Goal: Task Accomplishment & Management: Use online tool/utility

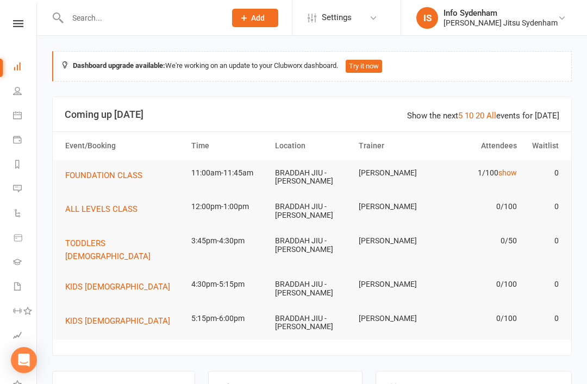
click at [21, 14] on nav "Clubworx Dashboard People Calendar Payments Reports Messages Automations Produc…" at bounding box center [18, 195] width 37 height 384
click at [22, 18] on nav "Clubworx Dashboard People Calendar Payments Reports Messages Automations Produc…" at bounding box center [18, 195] width 37 height 384
click at [18, 26] on icon at bounding box center [18, 23] width 10 height 7
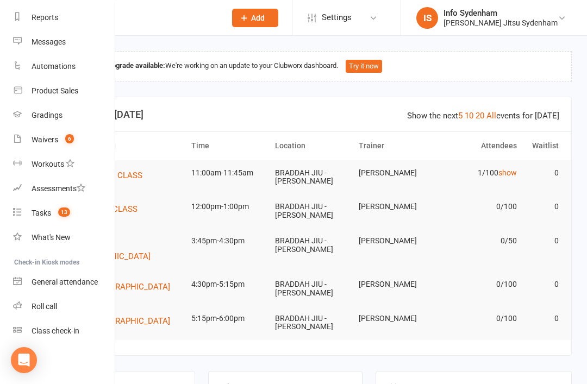
scroll to position [138, 0]
click at [66, 331] on div "Class check-in" at bounding box center [56, 330] width 48 height 9
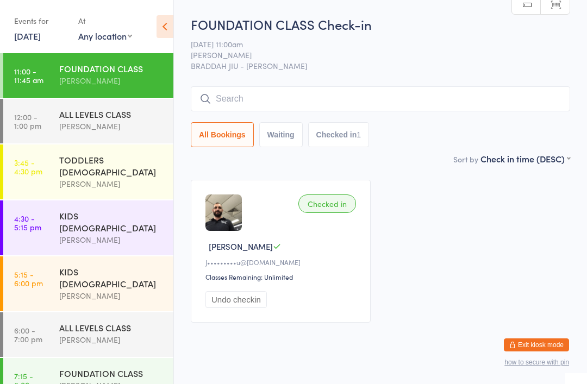
click at [243, 93] on input "search" at bounding box center [380, 98] width 379 height 25
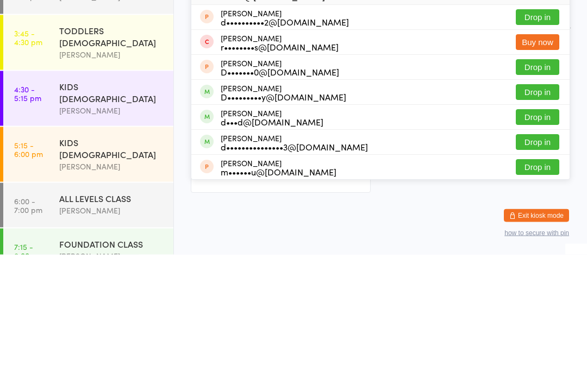
type input "Davi"
click at [533, 239] on button "Drop in" at bounding box center [536, 247] width 43 height 16
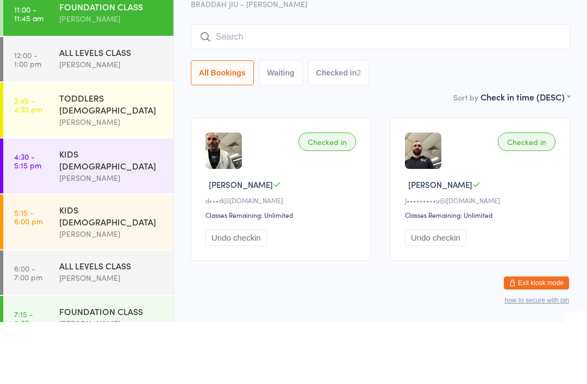
click at [112, 108] on div "ALL LEVELS CLASS" at bounding box center [111, 114] width 105 height 12
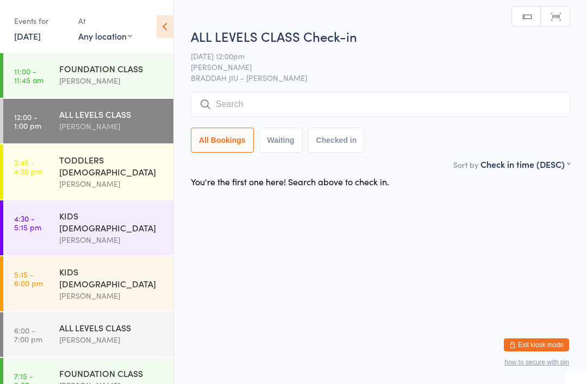
click at [235, 98] on input "search" at bounding box center [380, 104] width 379 height 25
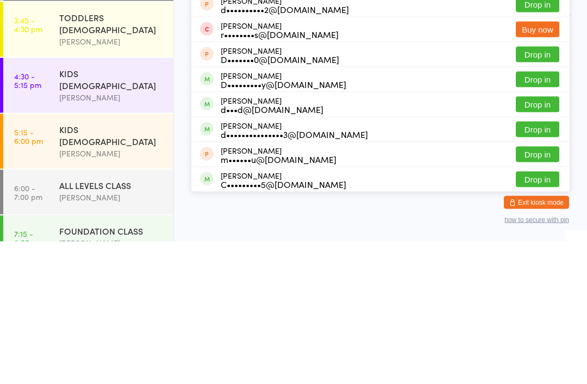
type input "Dav"
click at [536, 239] on button "Drop in" at bounding box center [536, 247] width 43 height 16
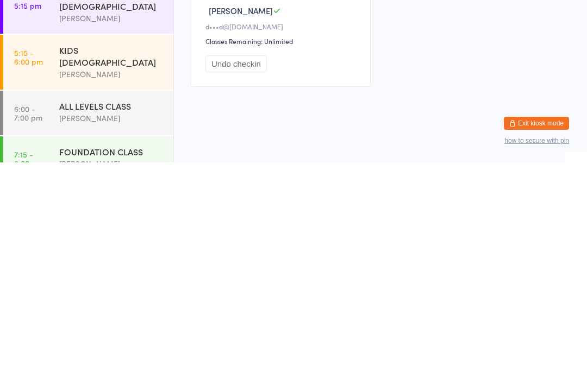
scroll to position [27, 0]
click at [96, 333] on div "[PERSON_NAME]" at bounding box center [111, 339] width 105 height 12
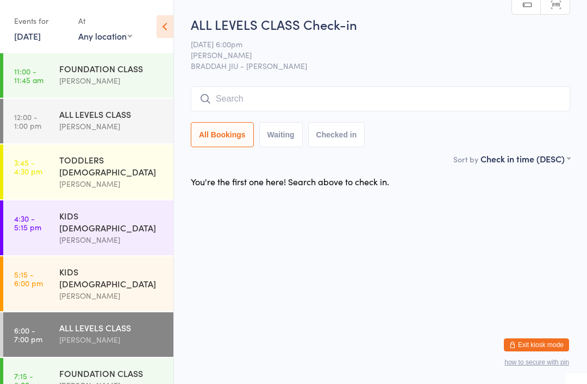
click at [261, 100] on input "search" at bounding box center [380, 98] width 379 height 25
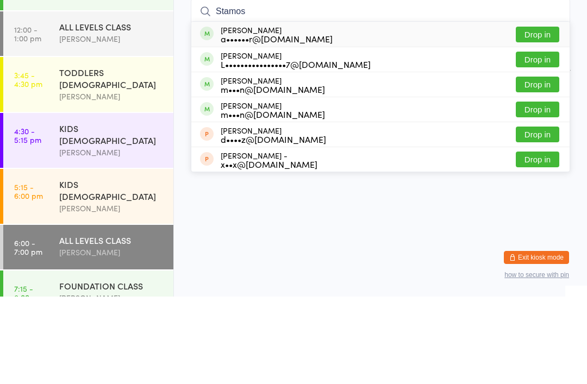
type input "Stamos"
click at [547, 114] on button "Drop in" at bounding box center [536, 122] width 43 height 16
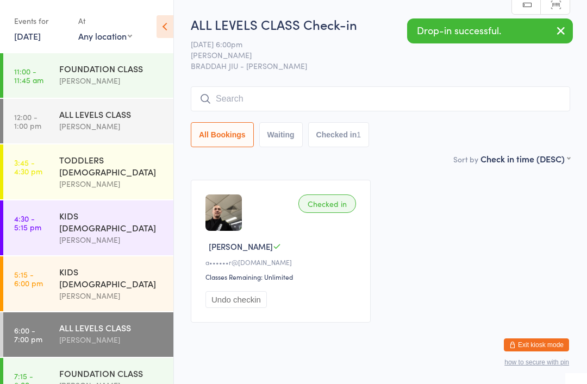
click at [120, 367] on div "FOUNDATION CLASS" at bounding box center [111, 373] width 105 height 12
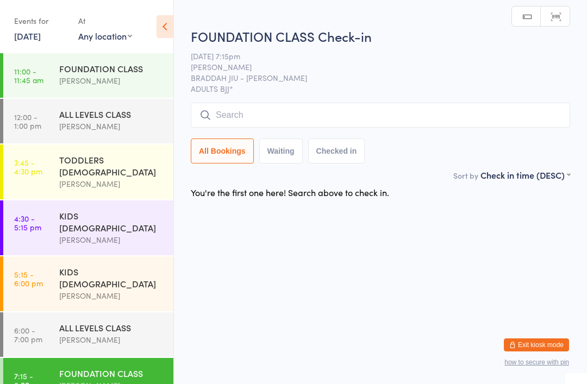
click at [366, 115] on input "search" at bounding box center [380, 115] width 379 height 25
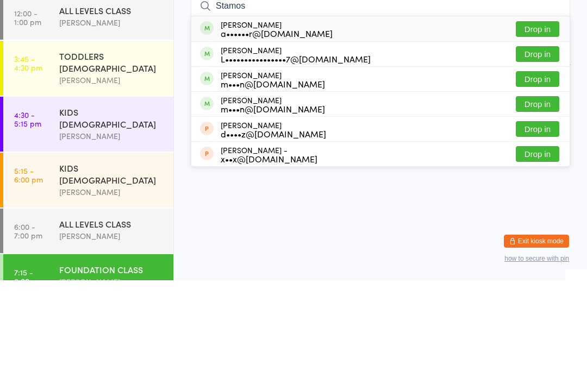
type input "Stamos"
click at [548, 125] on button "Drop in" at bounding box center [536, 133] width 43 height 16
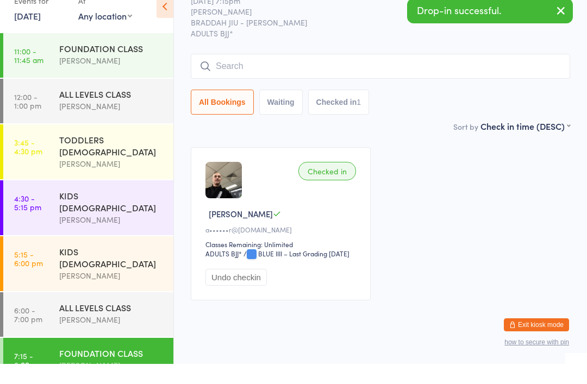
scroll to position [22, 0]
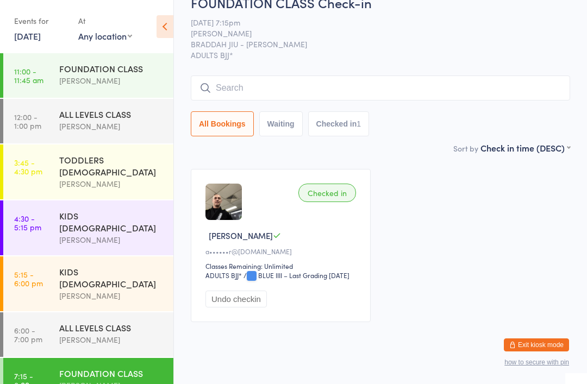
click at [238, 307] on button "Undo checkin" at bounding box center [235, 299] width 61 height 17
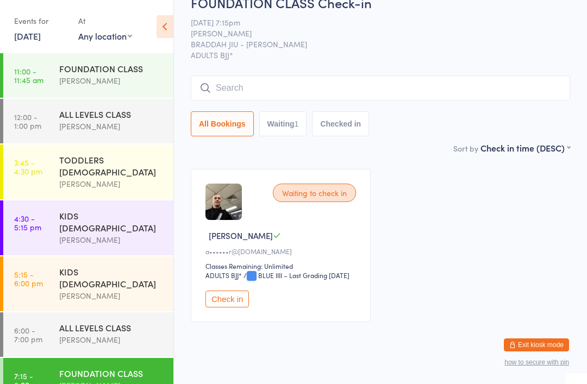
click at [120, 322] on div "ALL LEVELS CLASS" at bounding box center [111, 328] width 105 height 12
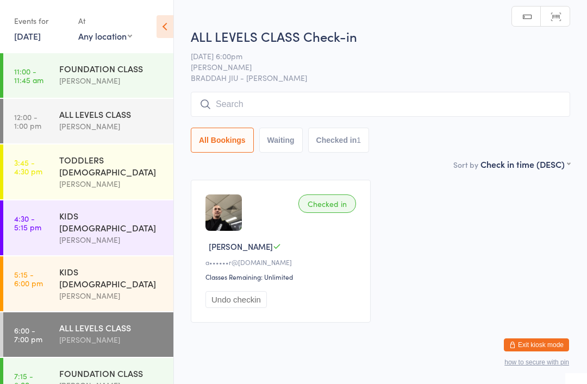
click at [247, 308] on button "Undo checkin" at bounding box center [235, 299] width 61 height 17
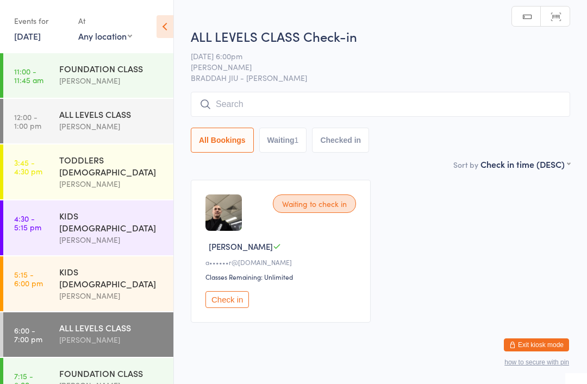
click at [130, 81] on div "[PERSON_NAME]" at bounding box center [111, 80] width 105 height 12
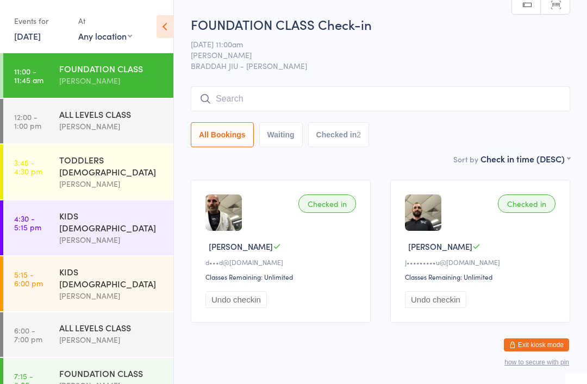
click at [510, 98] on input "search" at bounding box center [380, 98] width 379 height 25
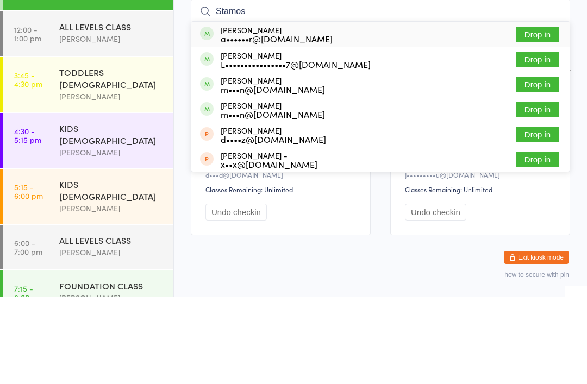
type input "Stamos"
click at [538, 114] on button "Drop in" at bounding box center [536, 122] width 43 height 16
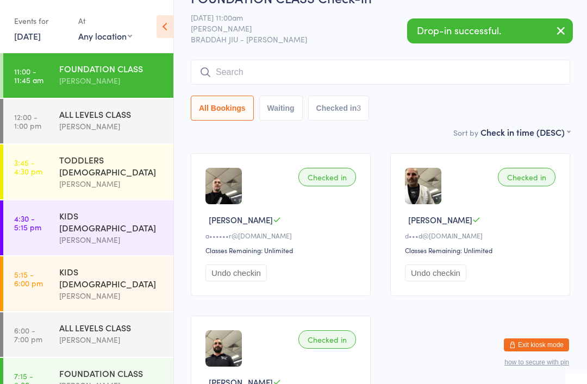
click at [132, 122] on div "[PERSON_NAME]" at bounding box center [111, 126] width 105 height 12
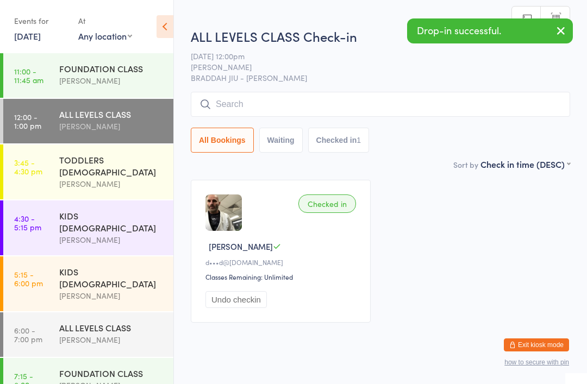
click at [425, 93] on input "search" at bounding box center [380, 104] width 379 height 25
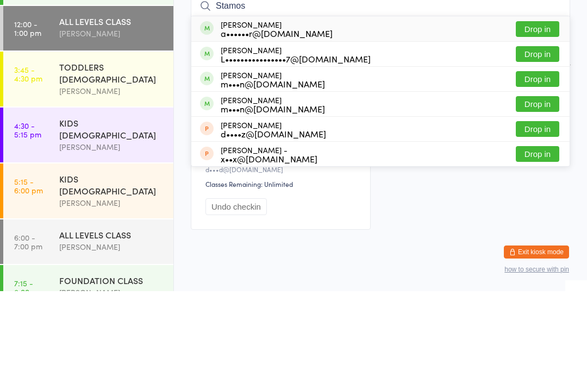
type input "Stamos"
click at [553, 114] on button "Drop in" at bounding box center [536, 122] width 43 height 16
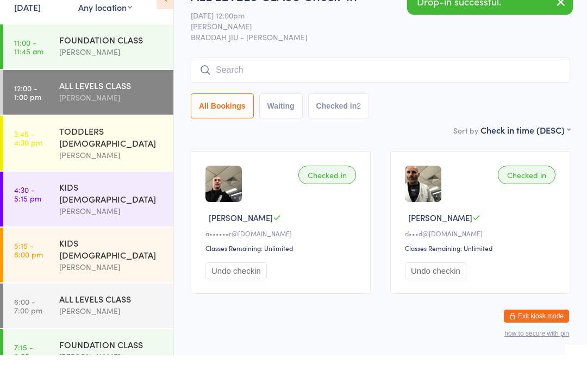
click at [125, 62] on div "FOUNDATION CLASS" at bounding box center [111, 68] width 105 height 12
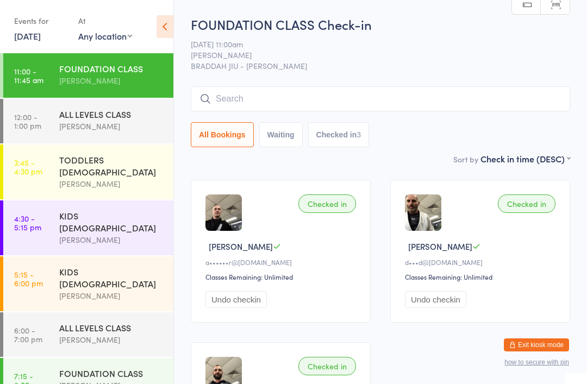
click at [106, 69] on div "FOUNDATION CLASS" at bounding box center [111, 68] width 105 height 12
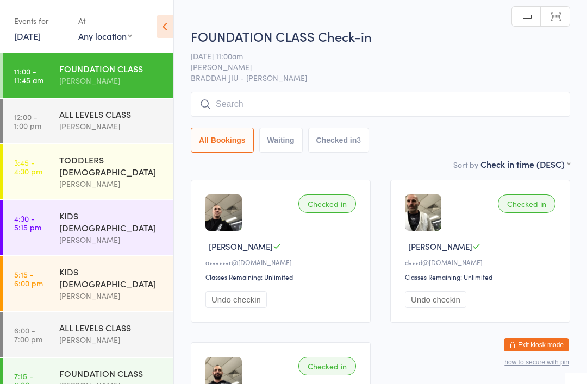
click at [292, 104] on input "search" at bounding box center [380, 104] width 379 height 25
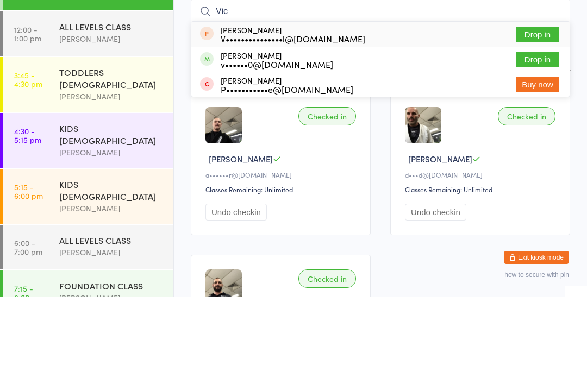
type input "Vic"
click at [545, 139] on button "Drop in" at bounding box center [536, 147] width 43 height 16
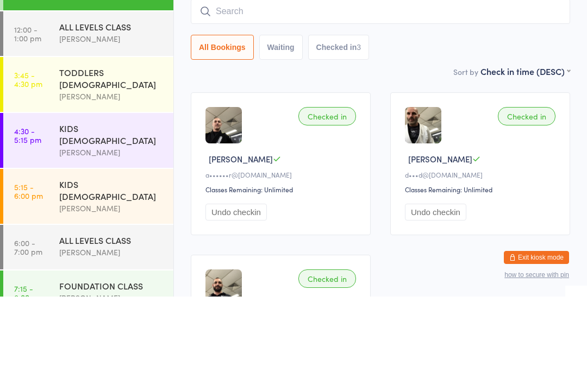
scroll to position [87, 0]
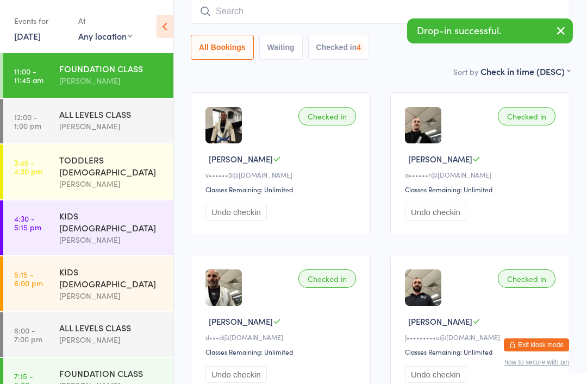
click at [115, 121] on div "[PERSON_NAME]" at bounding box center [111, 126] width 105 height 12
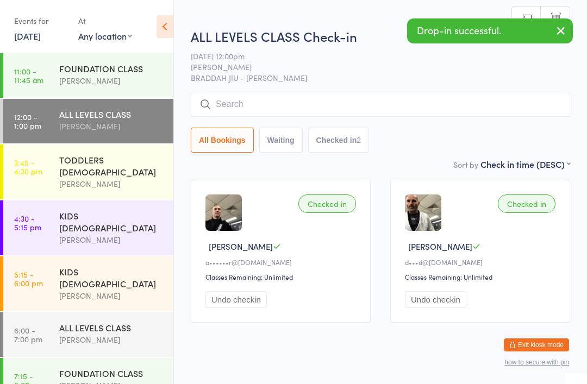
click at [269, 103] on input "search" at bounding box center [380, 104] width 379 height 25
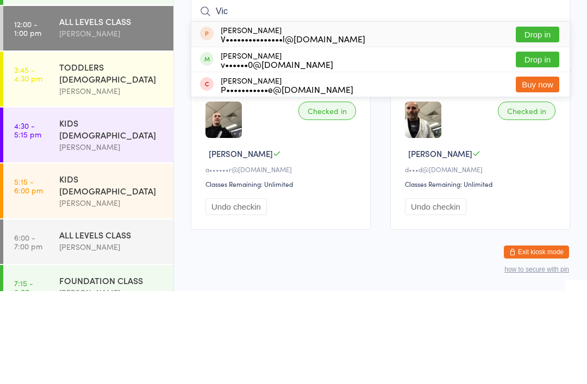
type input "Vic"
click at [540, 144] on button "Drop in" at bounding box center [536, 152] width 43 height 16
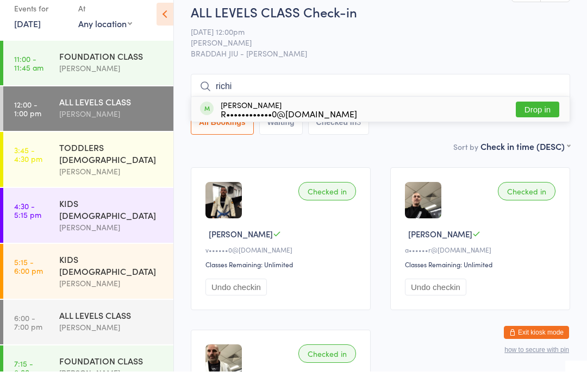
type input "richi"
click at [540, 115] on button "Drop in" at bounding box center [536, 122] width 43 height 16
